Goal: Communication & Community: Participate in discussion

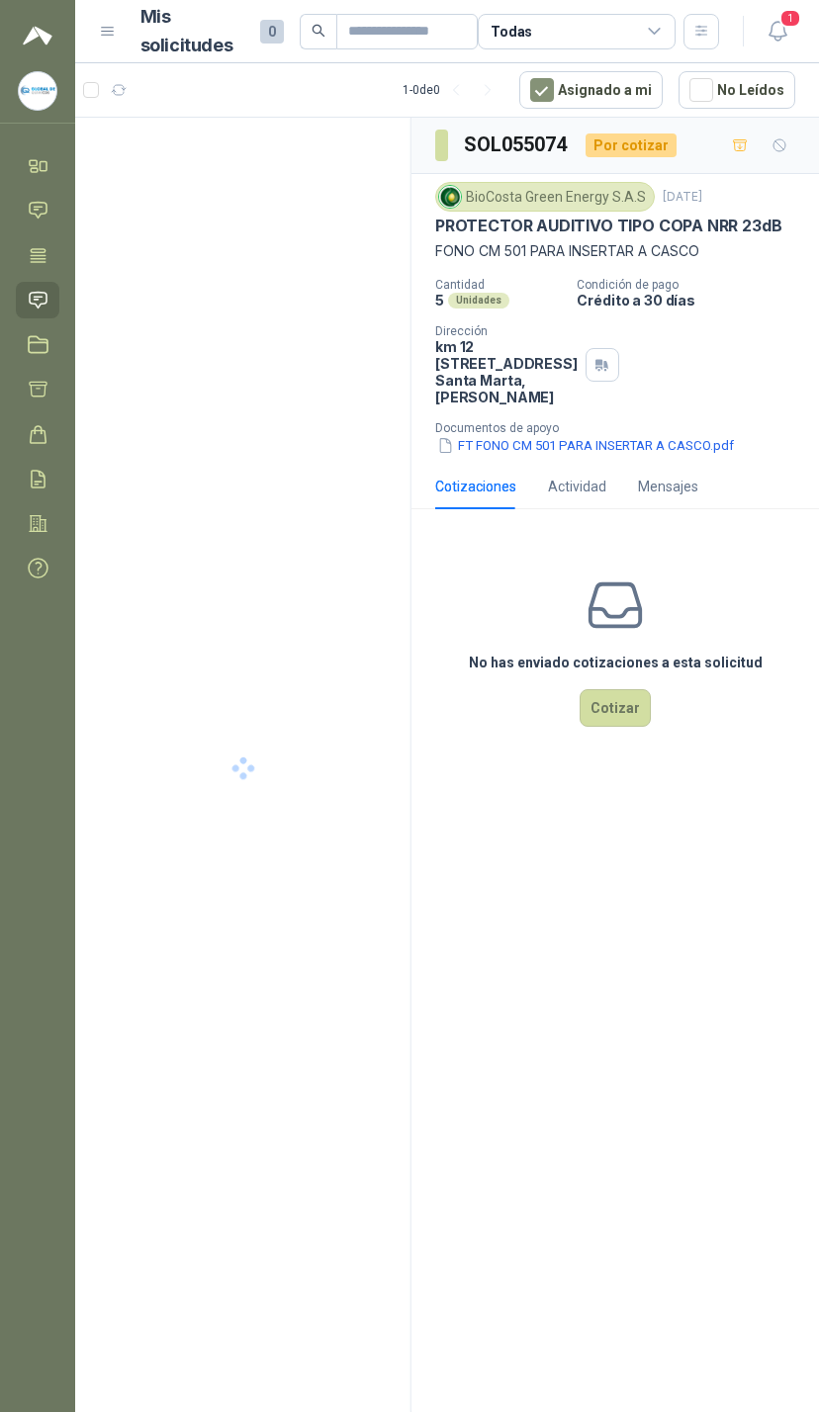
scroll to position [34, 357]
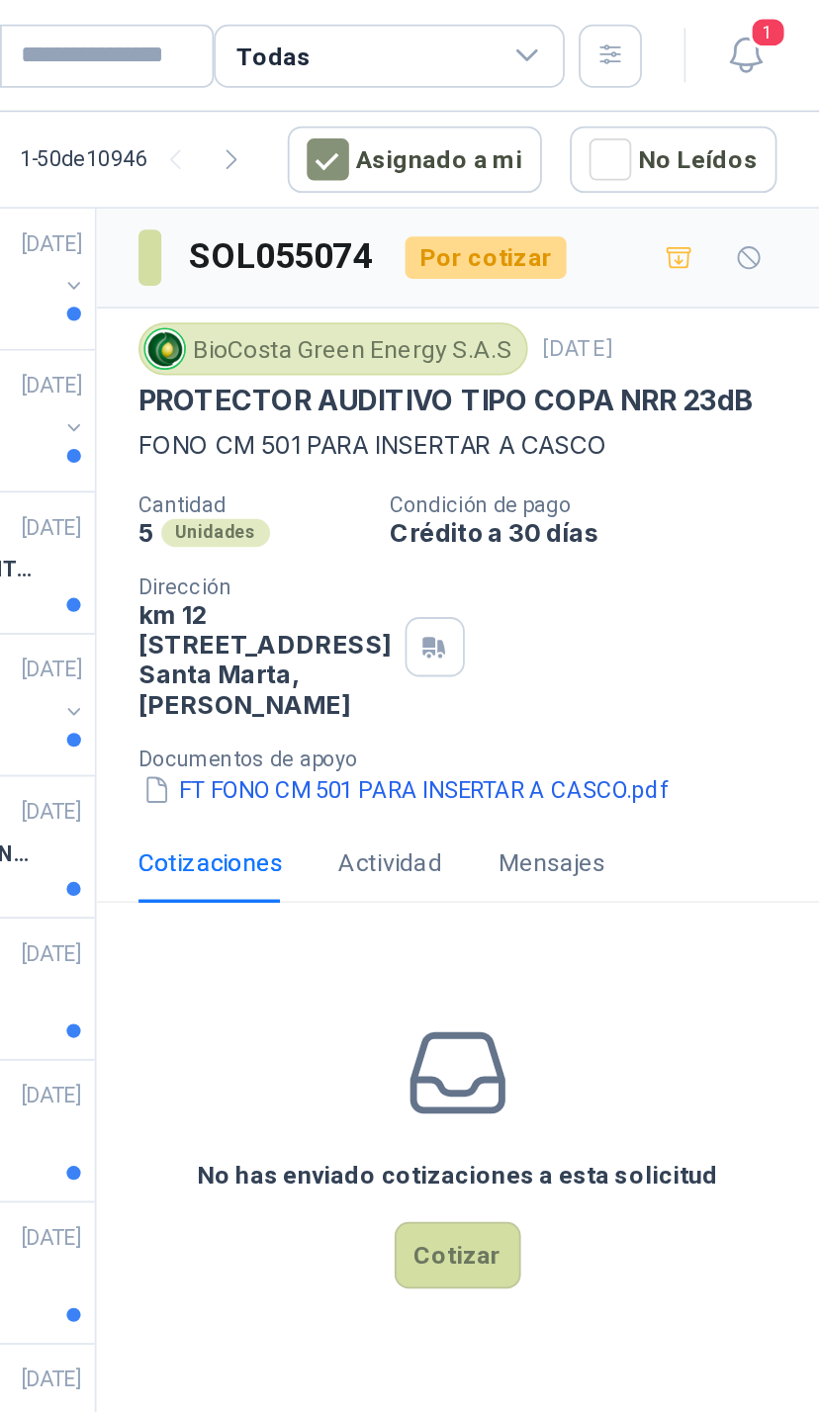
click at [765, 25] on icon "button" at bounding box center [777, 31] width 25 height 25
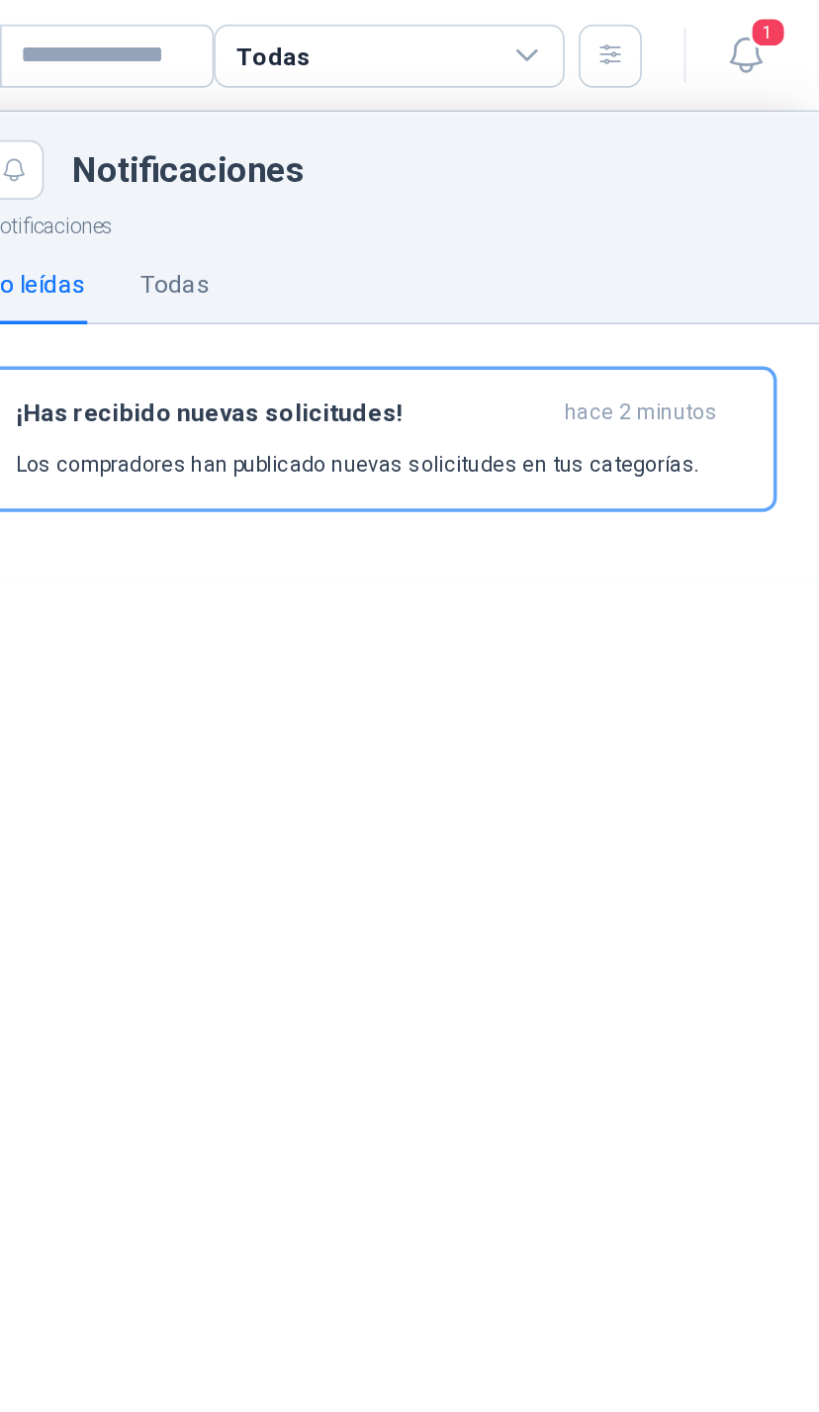
click at [378, 250] on div "¡Has recibido nuevas solicitudes! hace 2 minutos Los compradores han publicado …" at bounding box center [571, 247] width 411 height 46
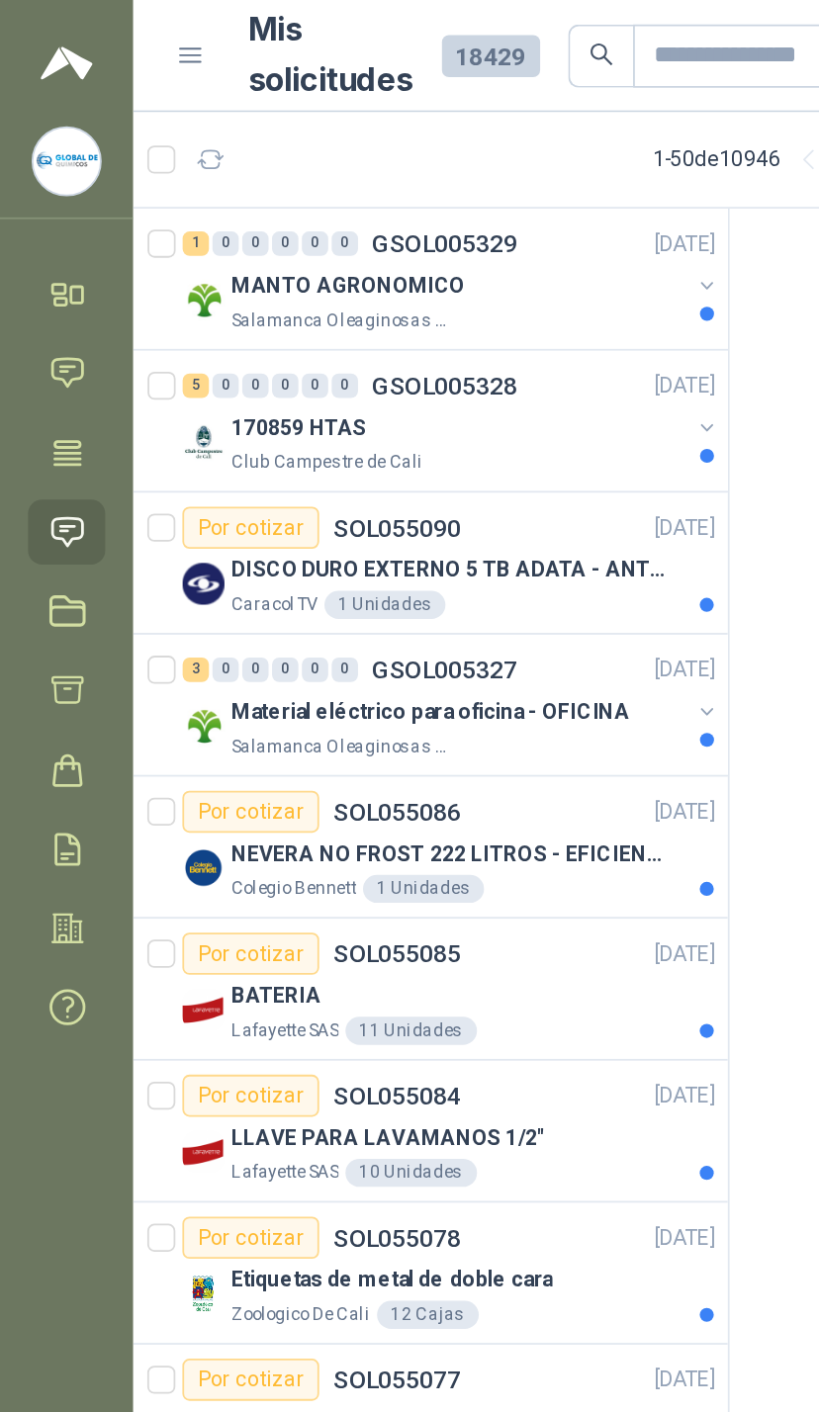
click at [37, 221] on link "Chat" at bounding box center [38, 210] width 44 height 37
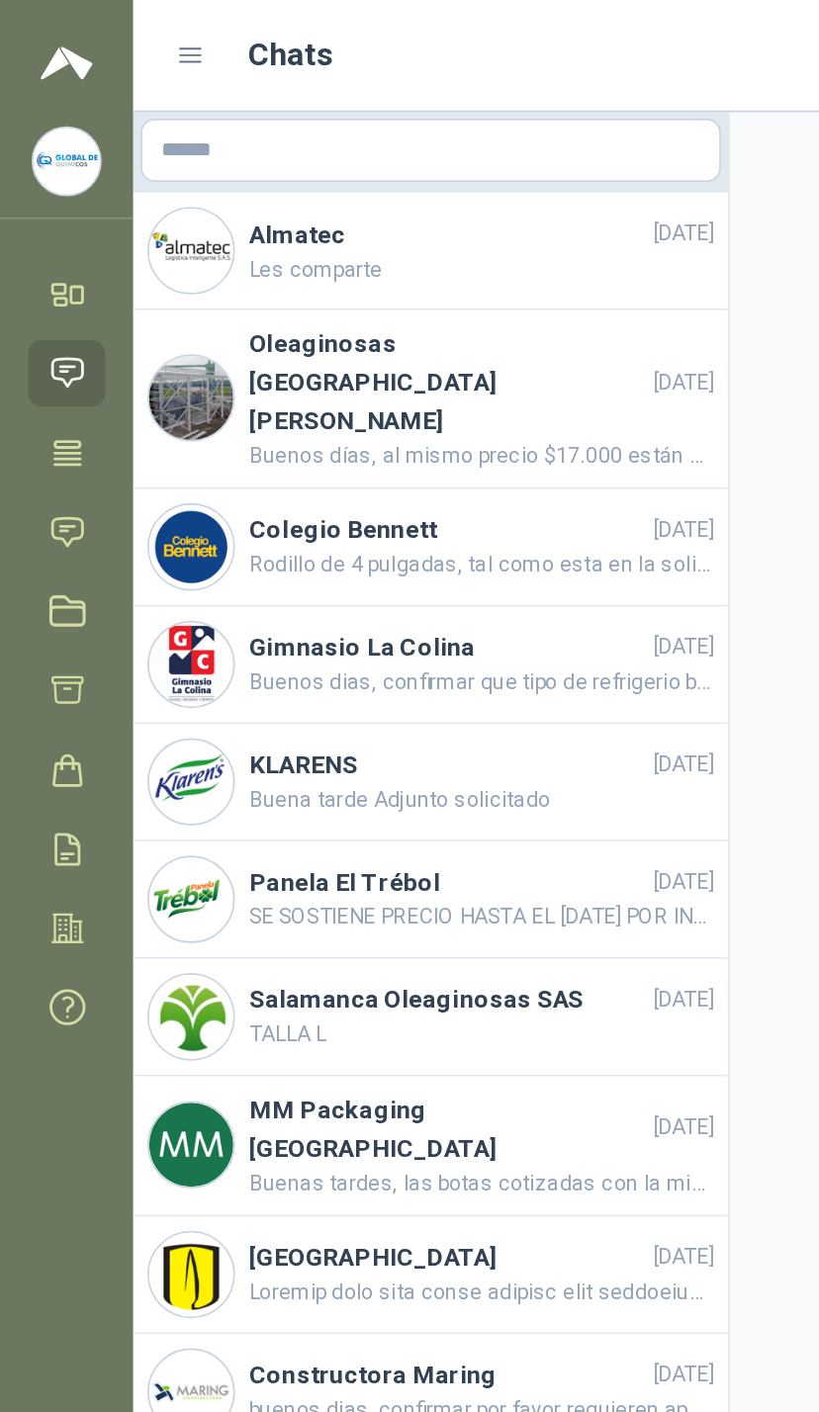
click at [43, 302] on icon at bounding box center [38, 300] width 21 height 21
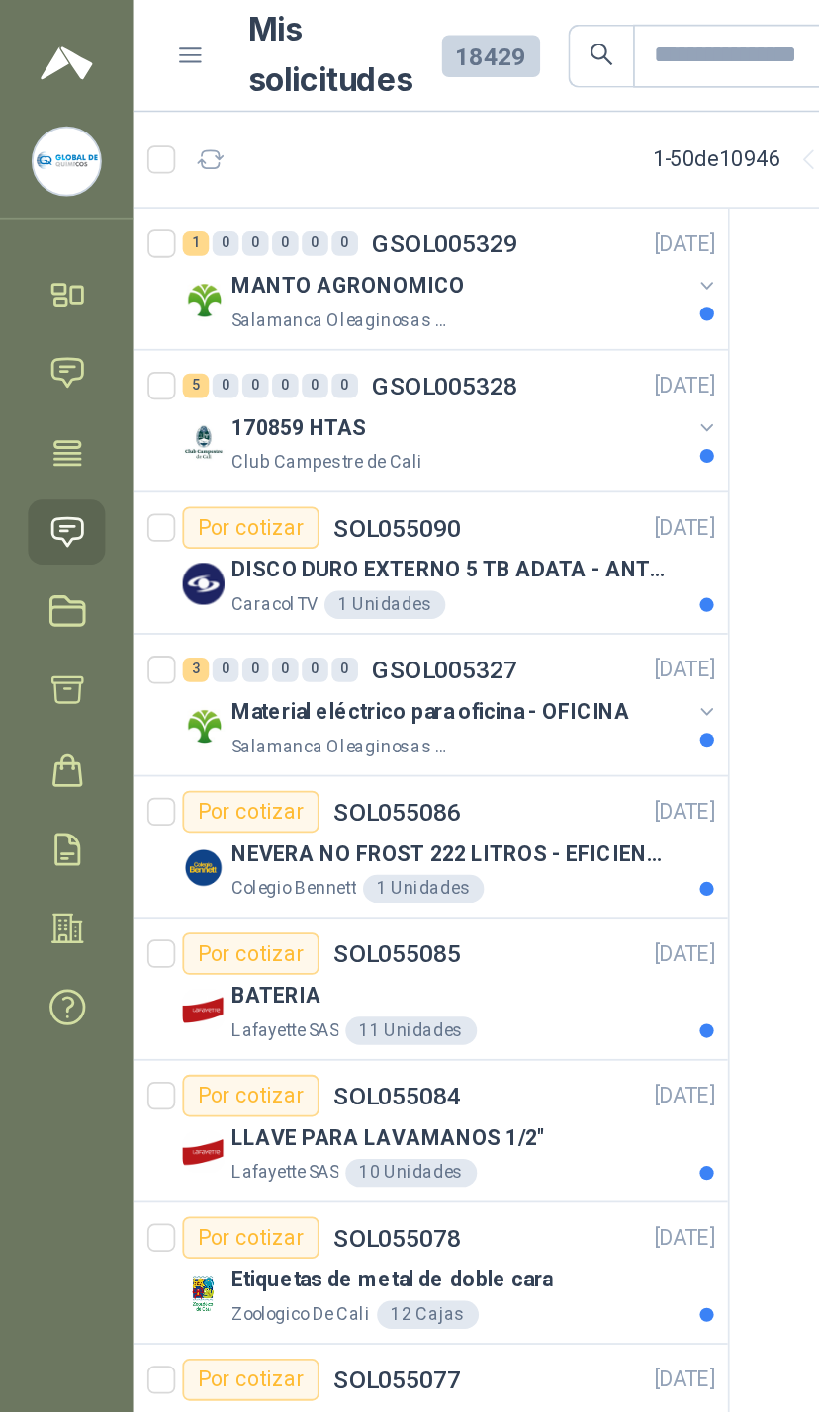
click at [391, 156] on button "button" at bounding box center [399, 161] width 16 height 16
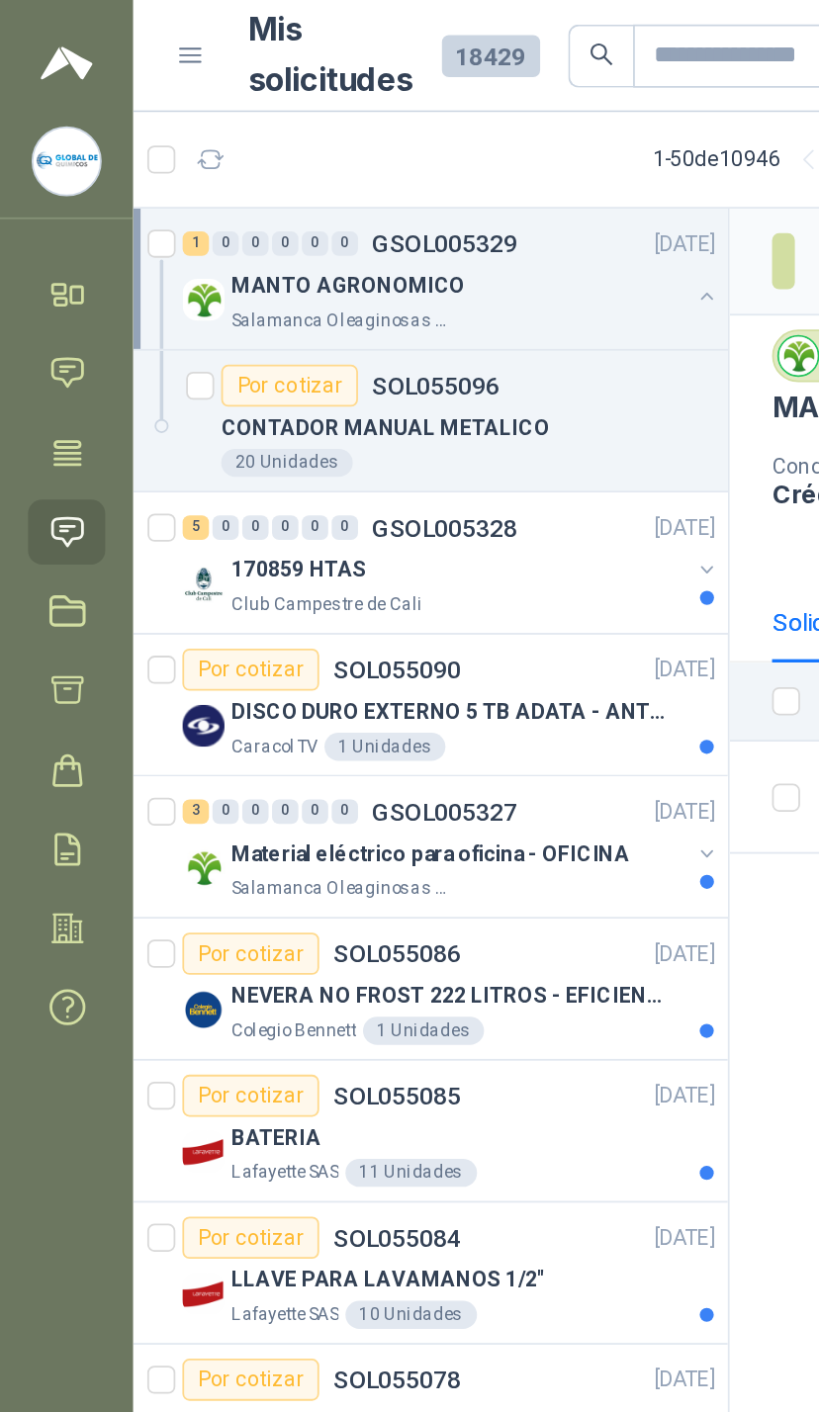
click at [381, 330] on div "170859 HTAS" at bounding box center [259, 321] width 256 height 24
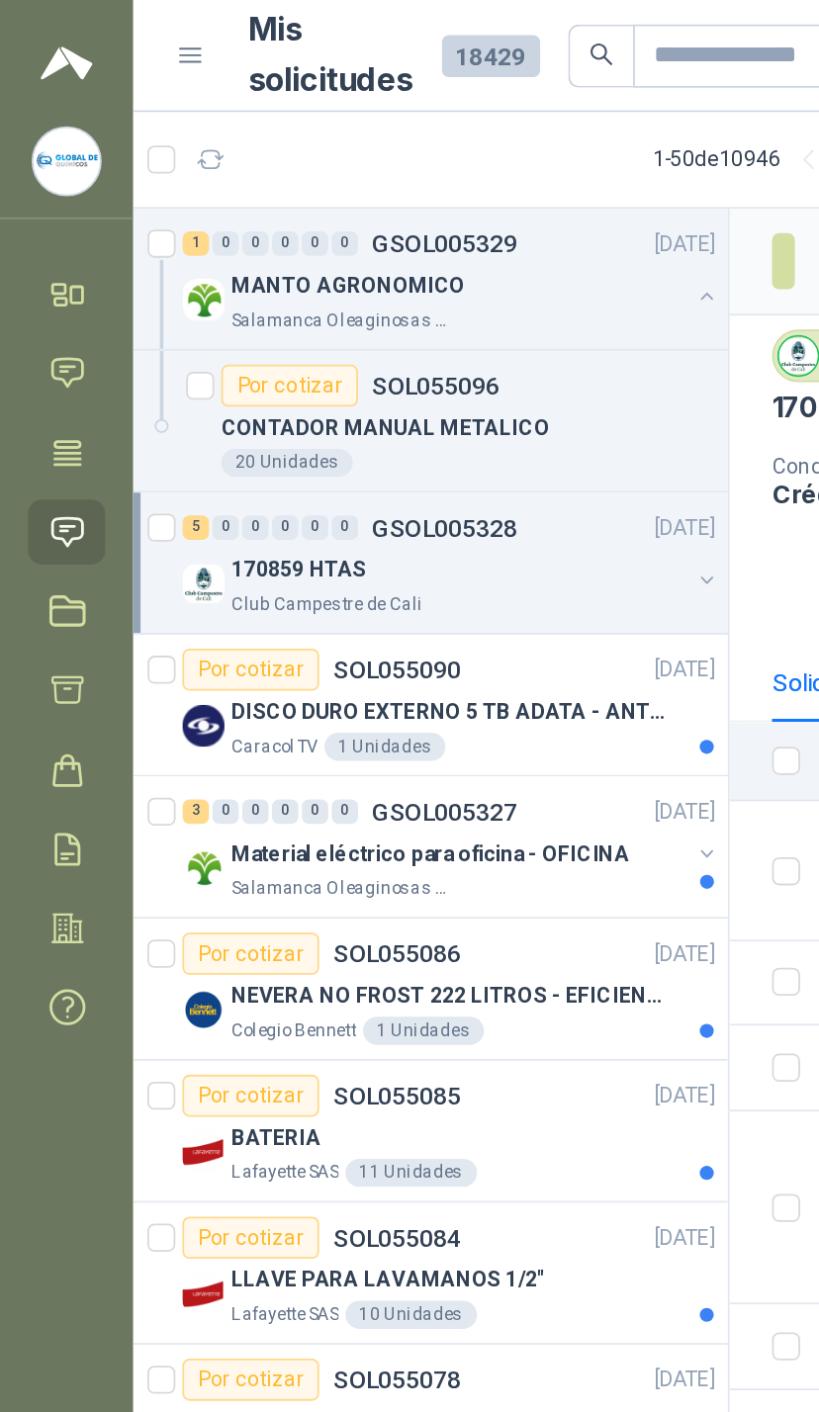
click at [366, 314] on div "170859 HTAS" at bounding box center [259, 321] width 256 height 24
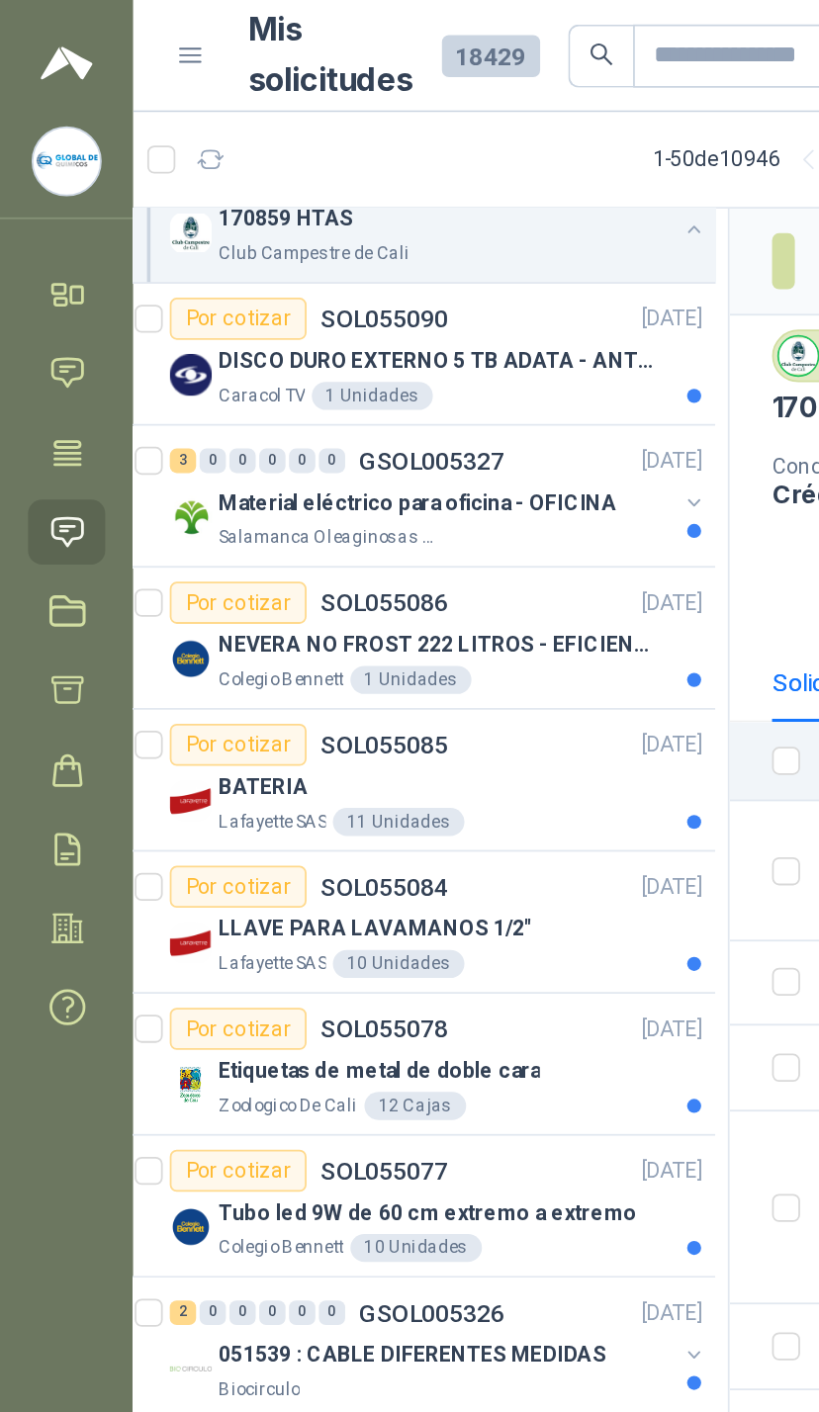
scroll to position [601, 5]
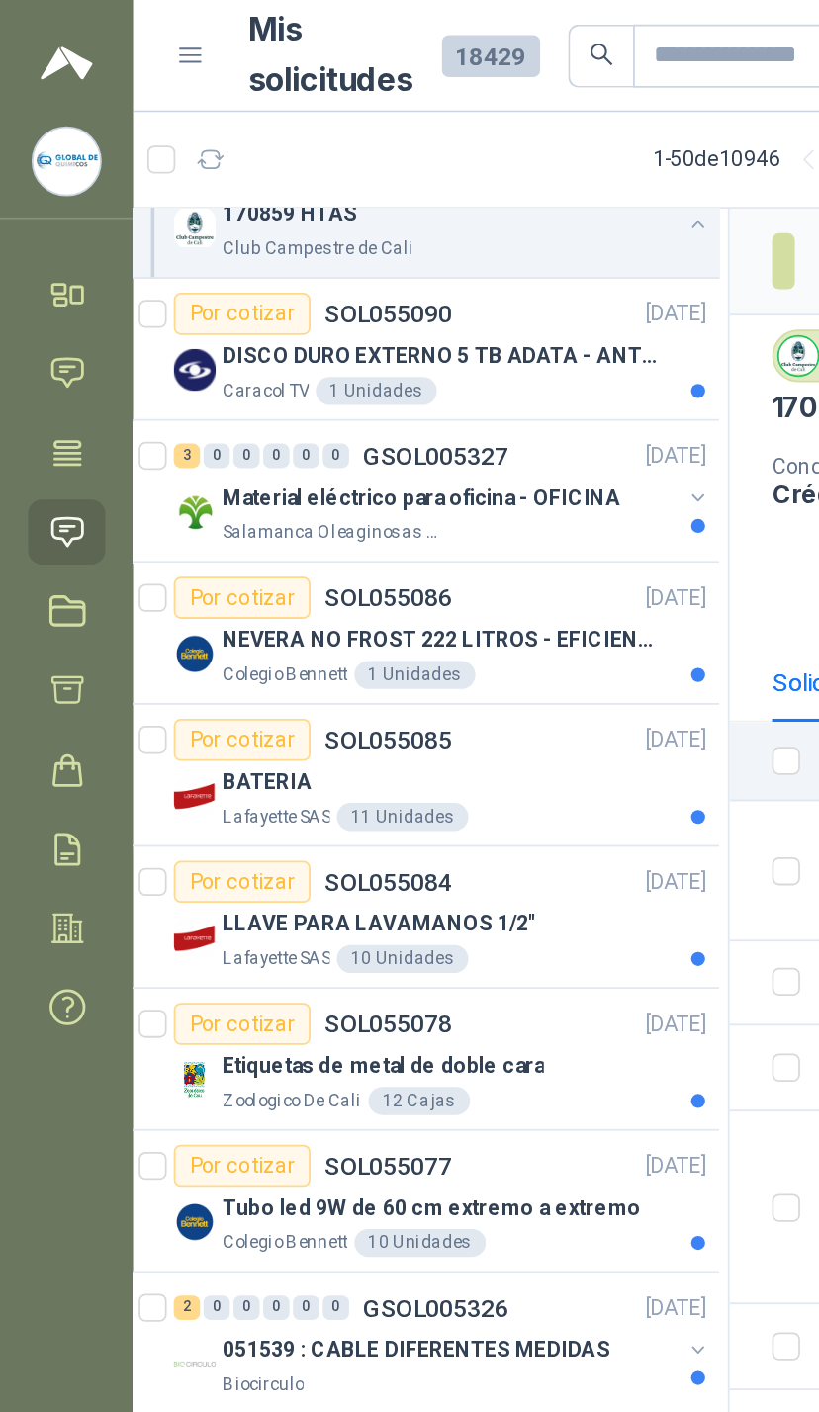
click at [390, 275] on button "button" at bounding box center [394, 281] width 16 height 16
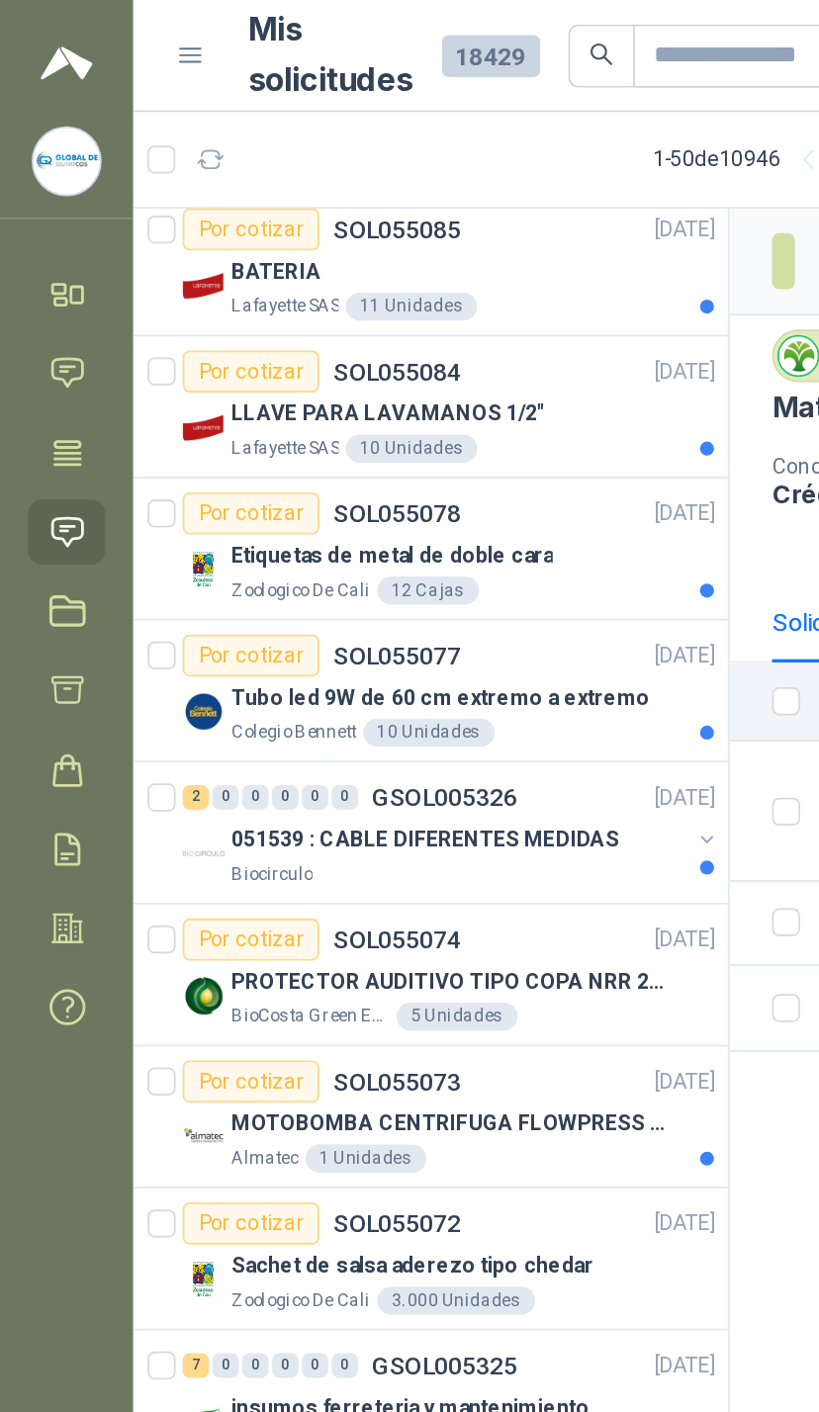
scroll to position [1130, 0]
